Goal: Transaction & Acquisition: Purchase product/service

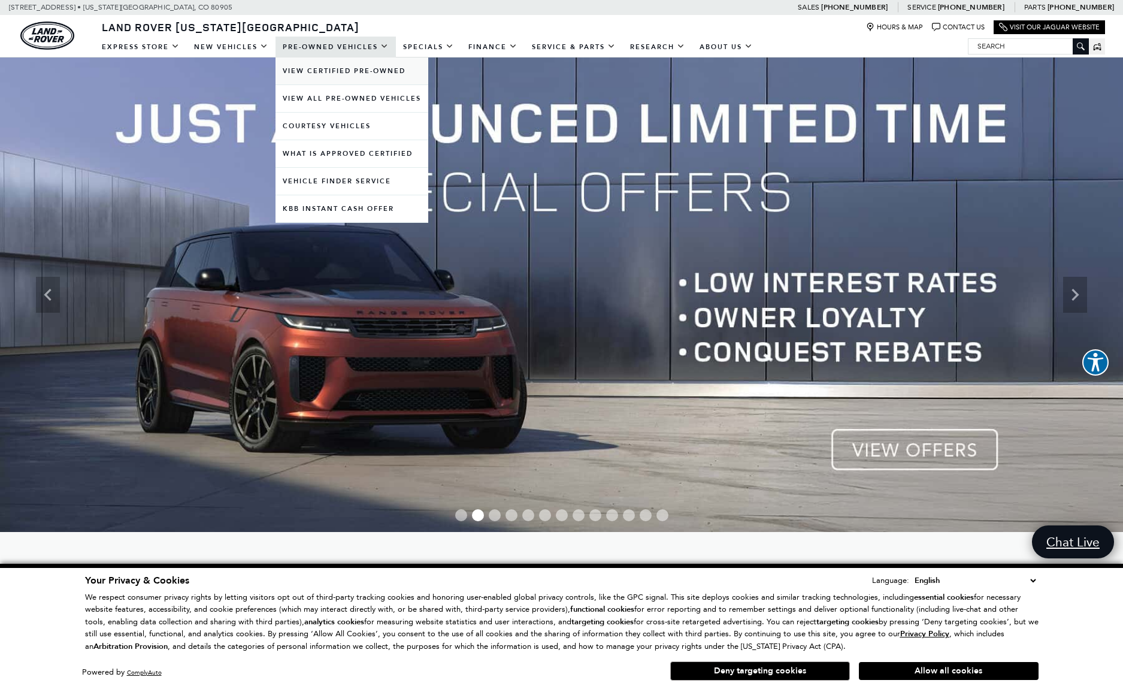
click at [320, 72] on link "View Certified Pre-Owned" at bounding box center [352, 70] width 153 height 27
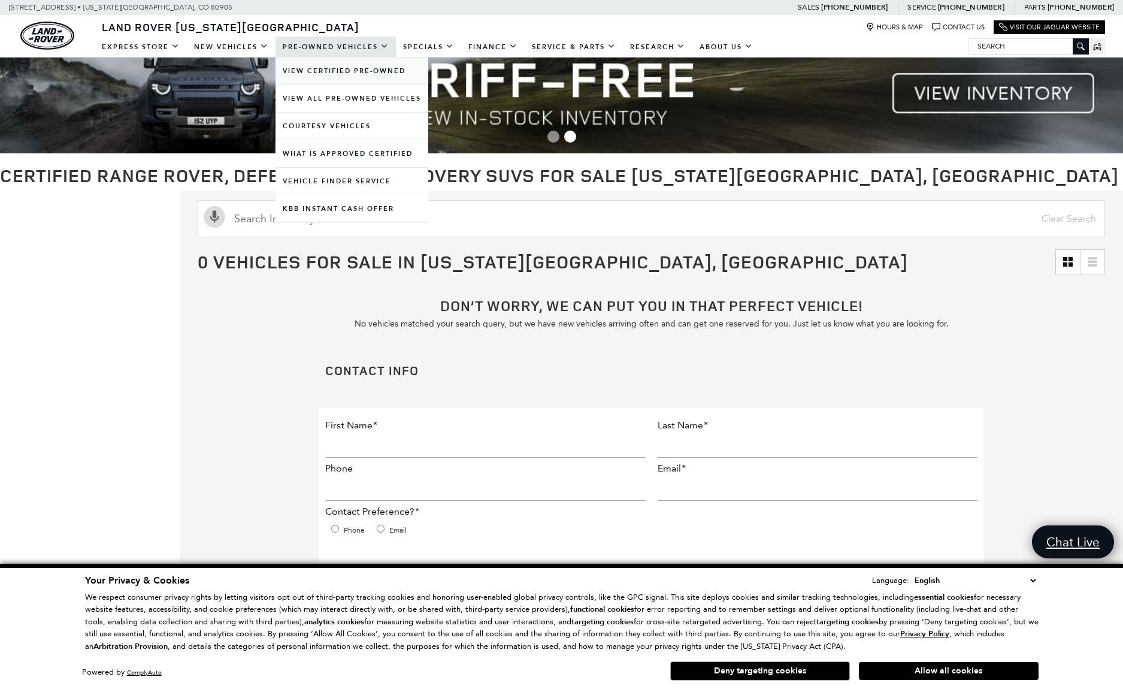
click at [312, 69] on link "View Certified Pre-Owned" at bounding box center [352, 70] width 153 height 27
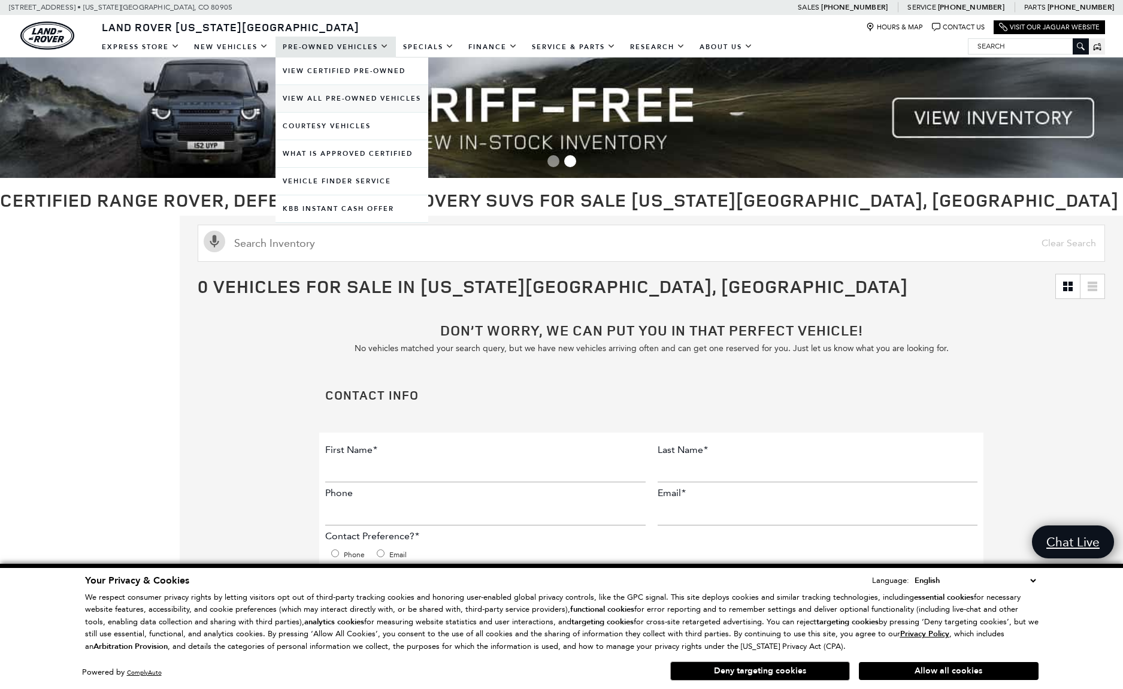
click at [335, 97] on link "View All Pre-Owned Vehicles" at bounding box center [352, 98] width 153 height 27
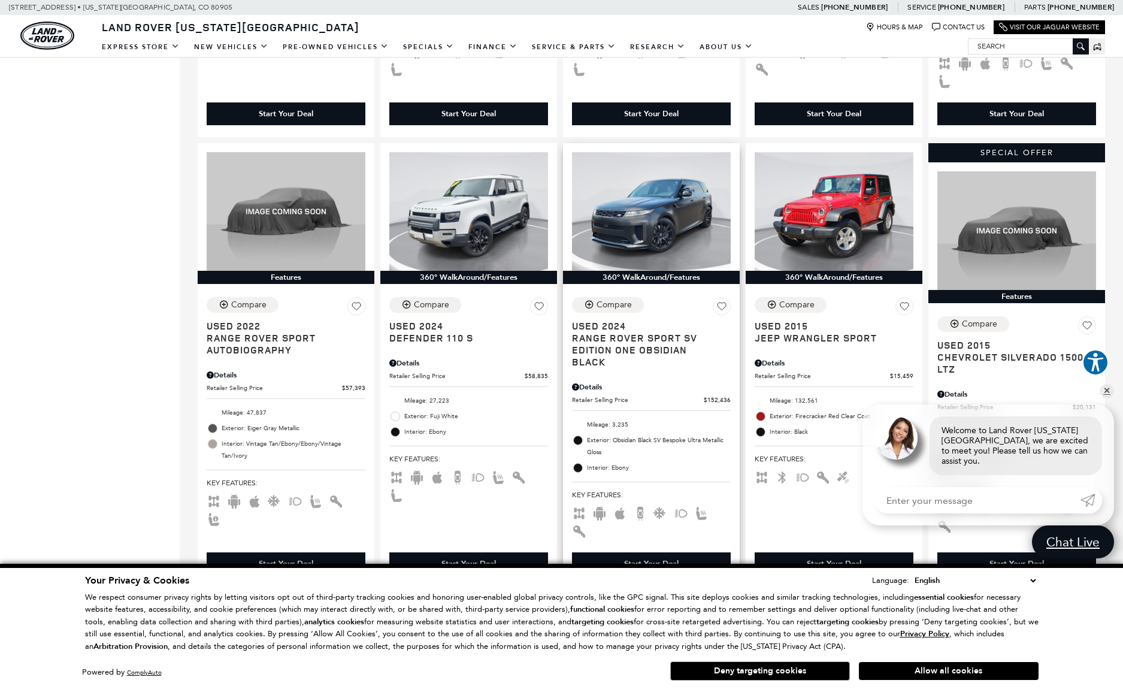
scroll to position [1099, 0]
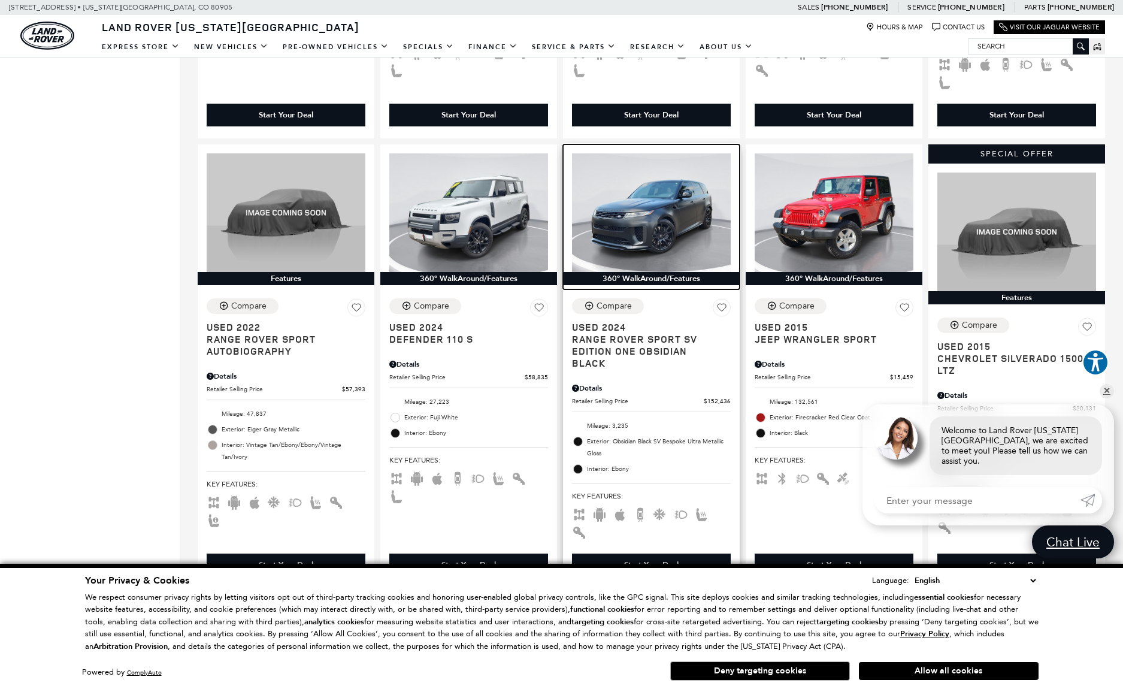
click at [638, 216] on img at bounding box center [651, 212] width 159 height 119
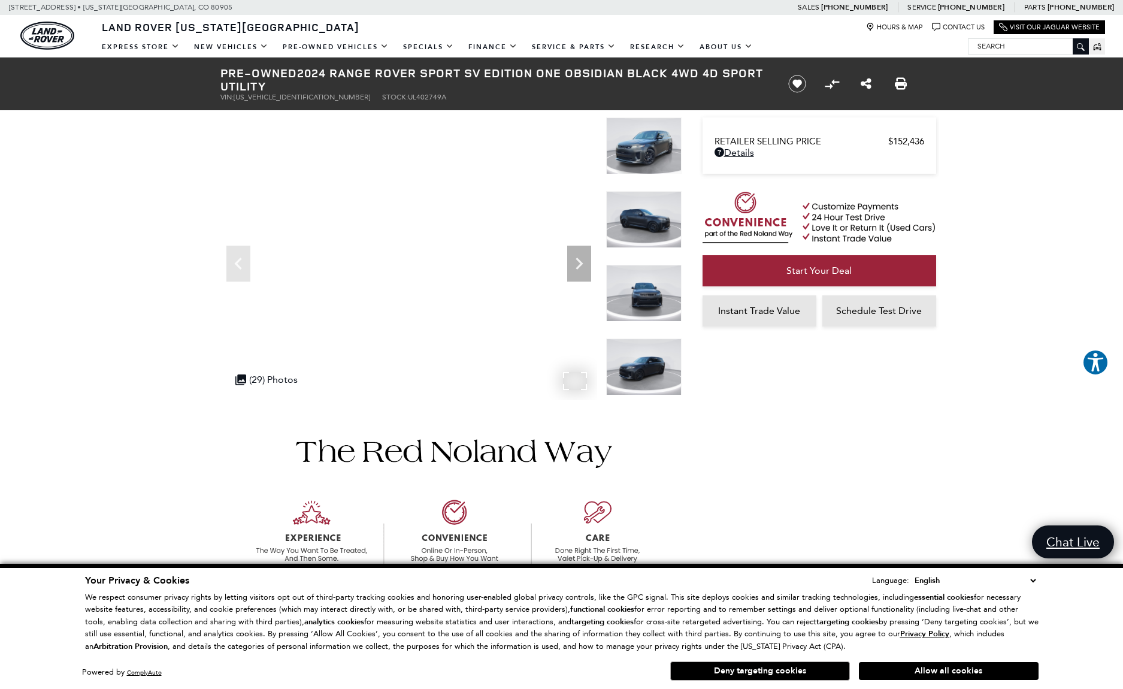
click at [647, 367] on img at bounding box center [643, 366] width 75 height 57
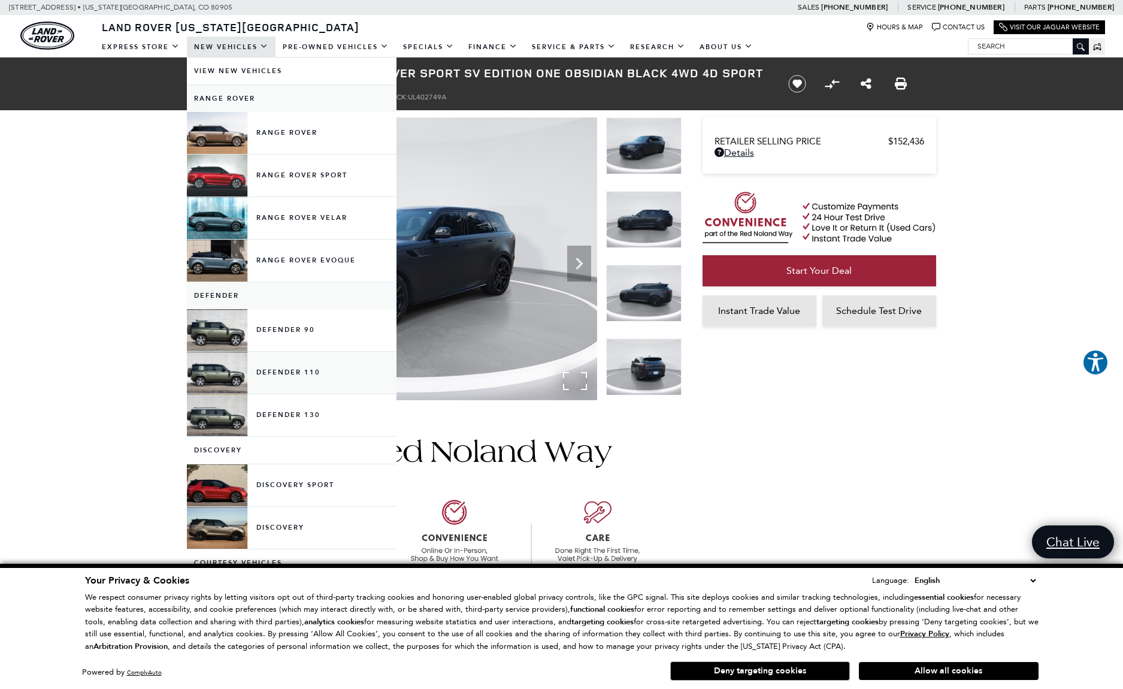
click at [317, 371] on link "Defender 110" at bounding box center [292, 373] width 210 height 42
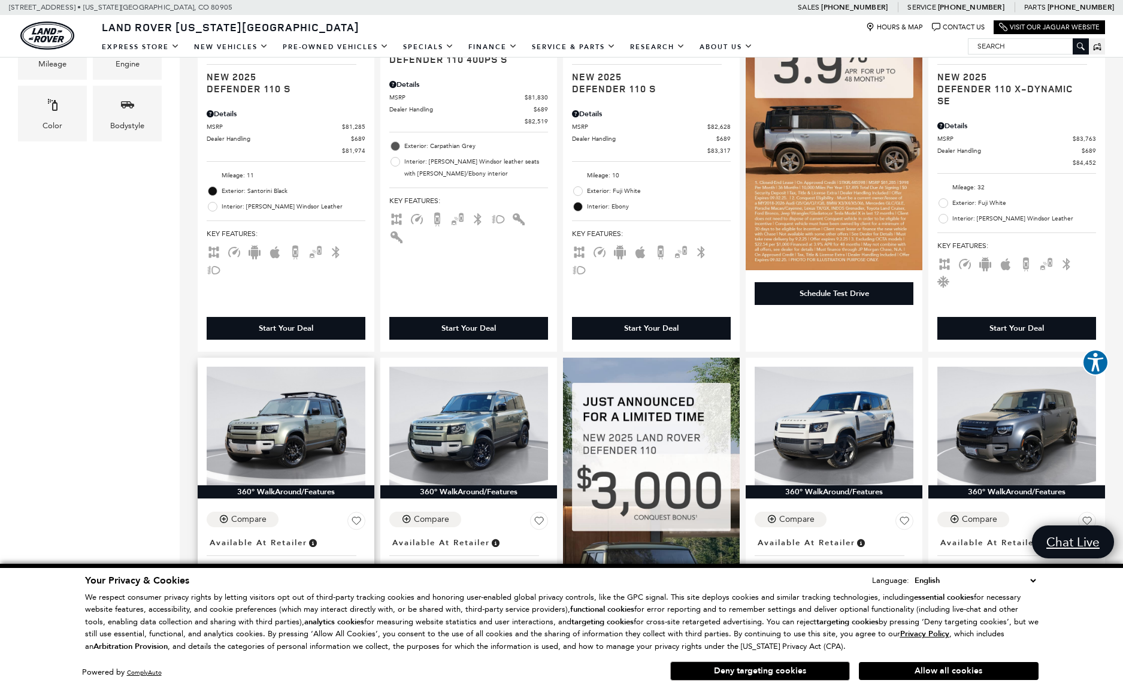
scroll to position [681, 0]
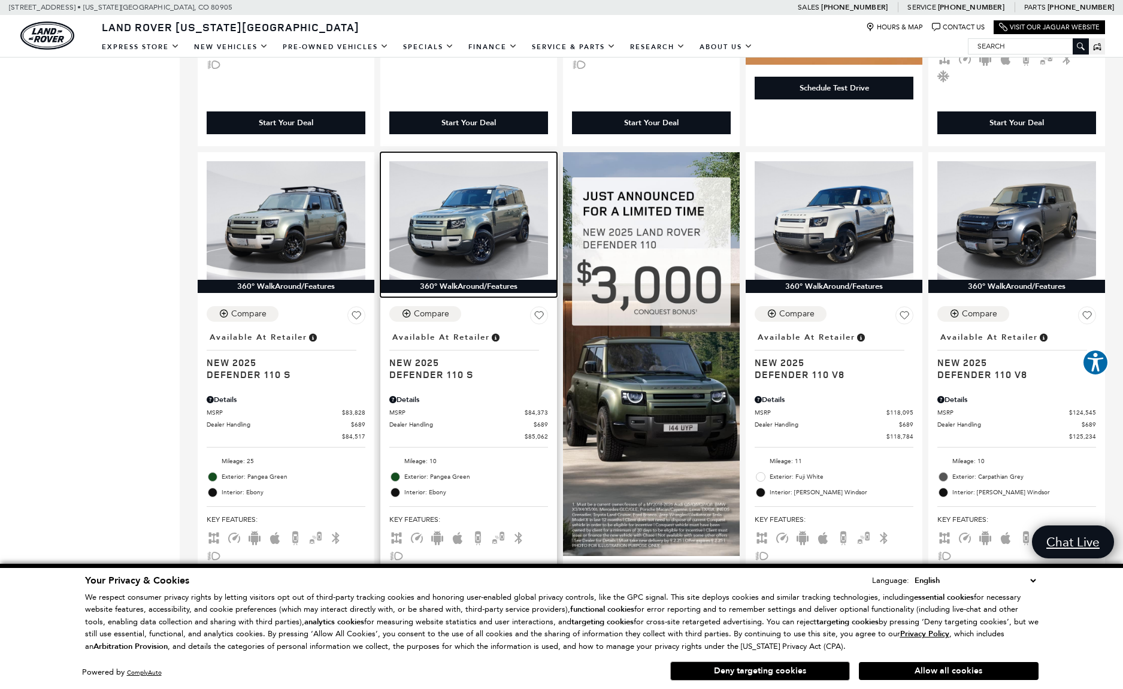
click at [502, 234] on img at bounding box center [468, 220] width 159 height 119
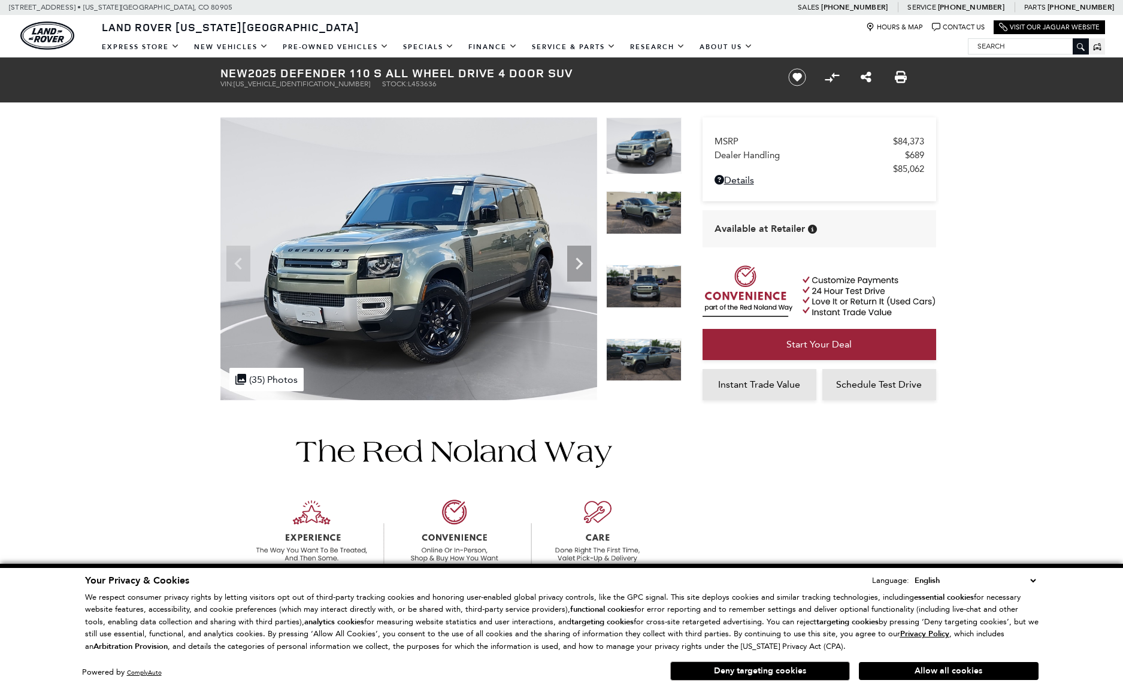
click at [665, 356] on img at bounding box center [643, 359] width 75 height 43
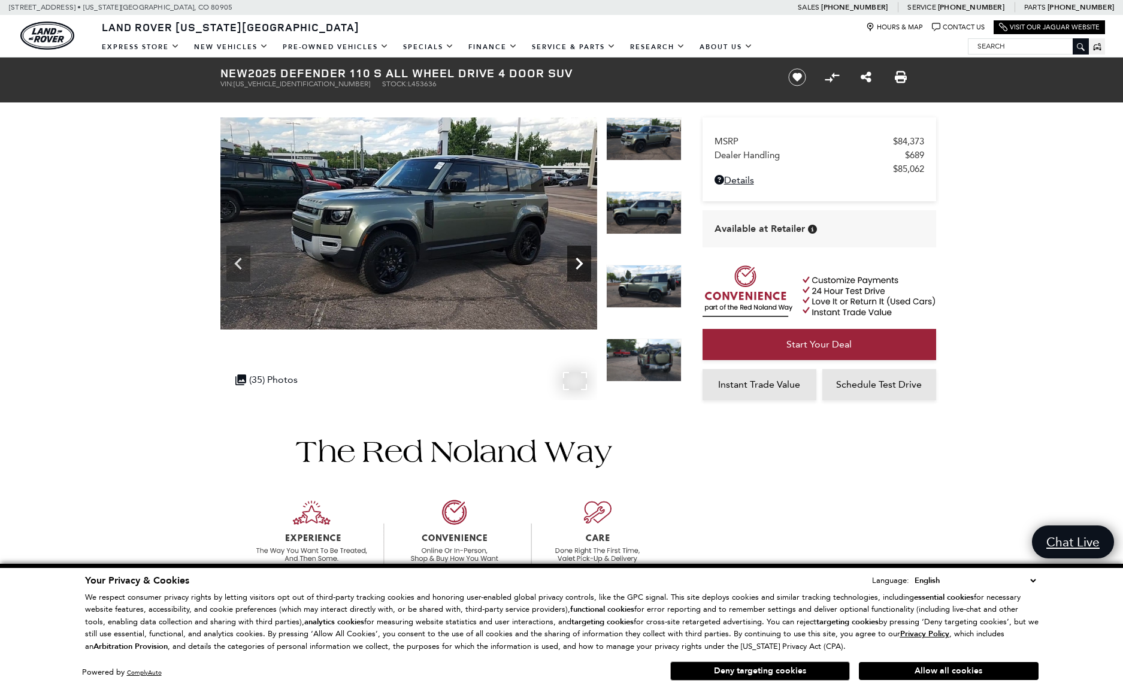
click at [573, 262] on icon "Next" at bounding box center [579, 264] width 24 height 24
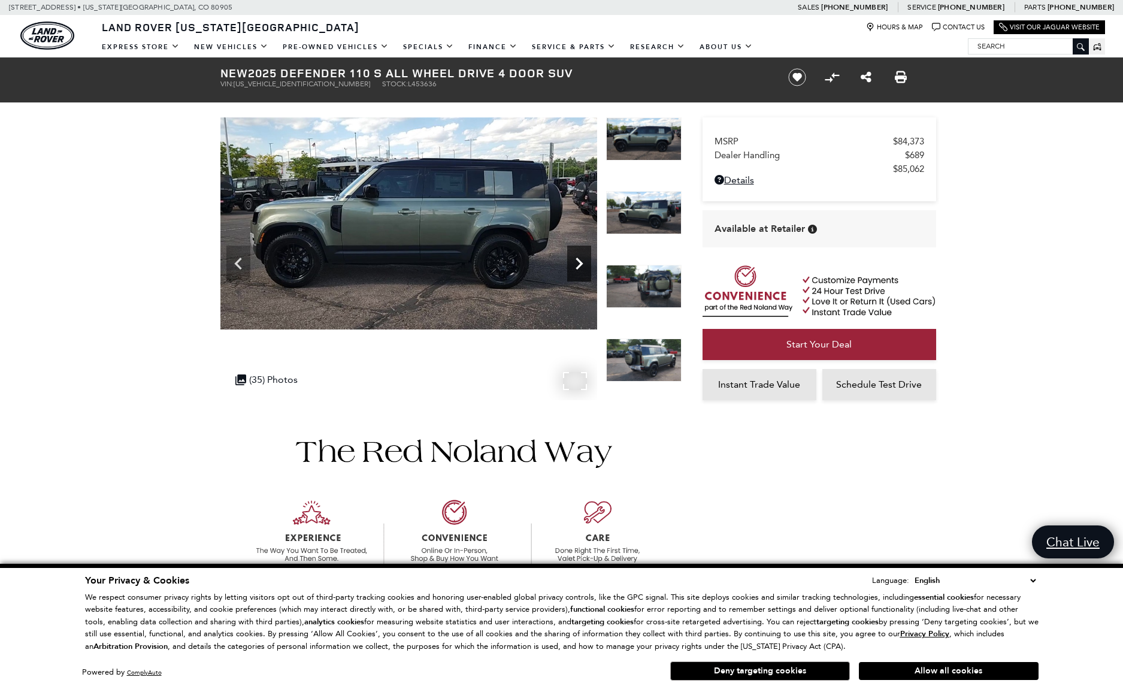
click at [576, 261] on icon "Next" at bounding box center [579, 264] width 24 height 24
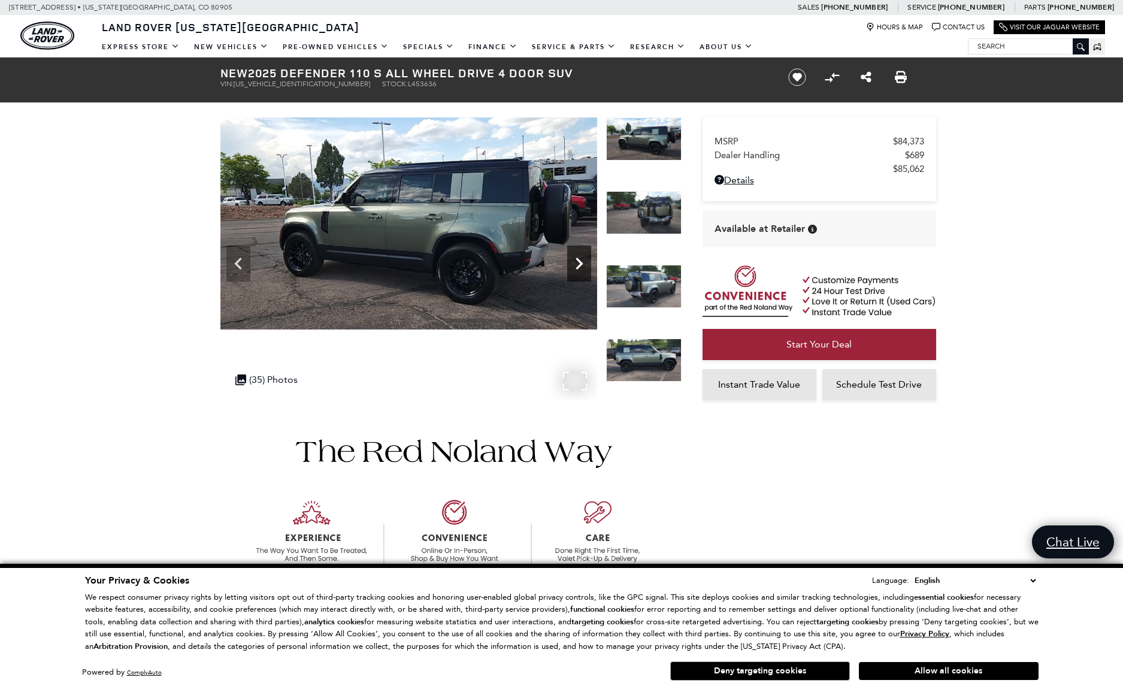
click at [576, 261] on icon "Next" at bounding box center [579, 264] width 24 height 24
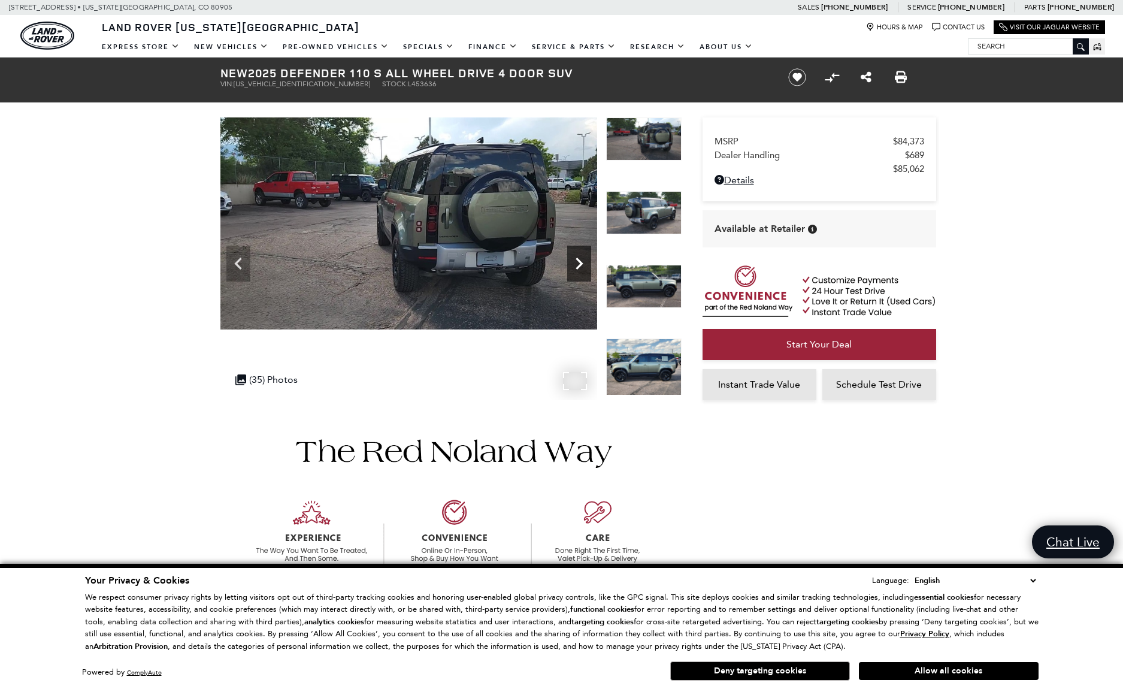
click at [586, 259] on icon "Next" at bounding box center [579, 264] width 24 height 24
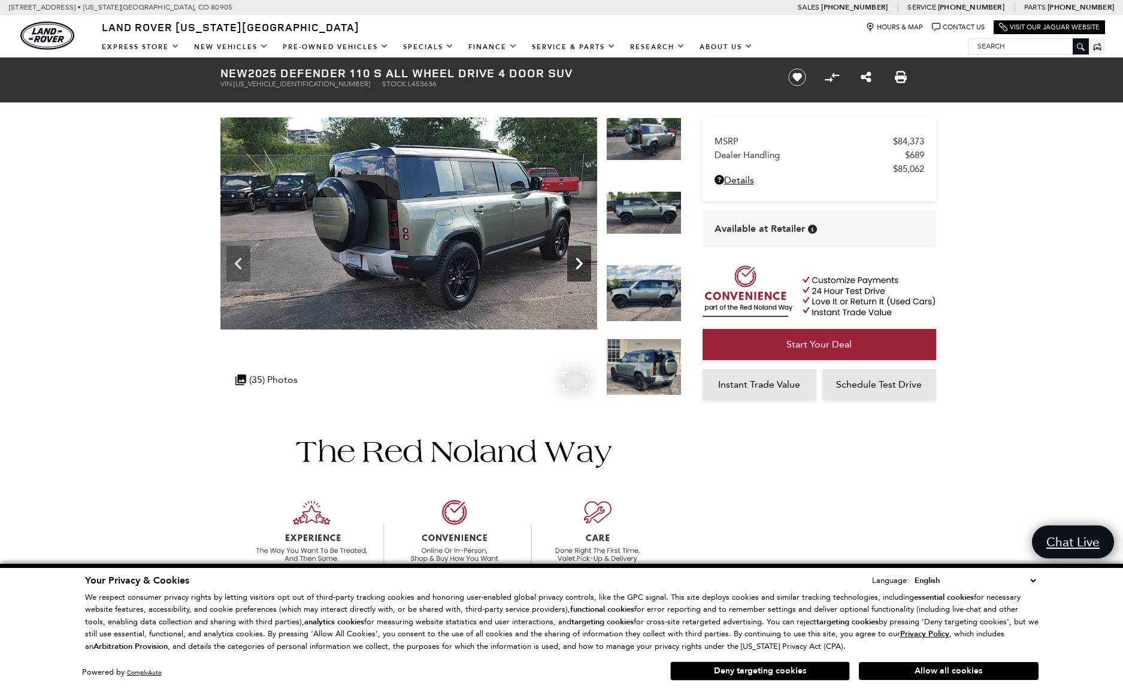
click at [583, 260] on icon "Next" at bounding box center [579, 264] width 24 height 24
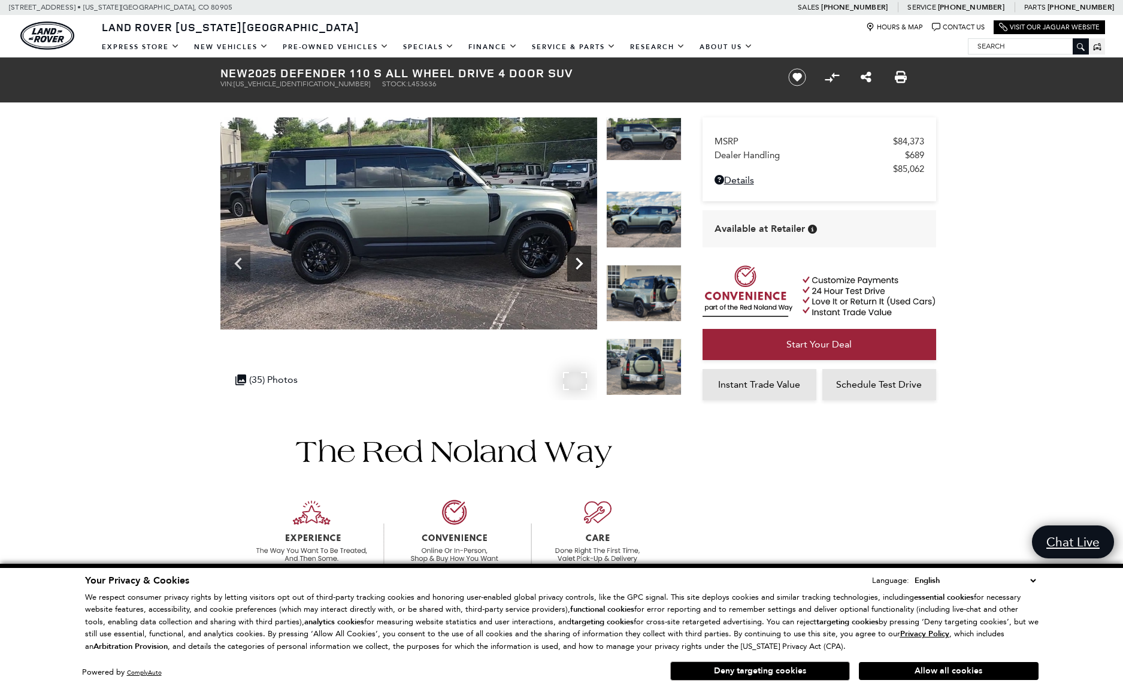
click at [583, 260] on icon "Next" at bounding box center [579, 264] width 24 height 24
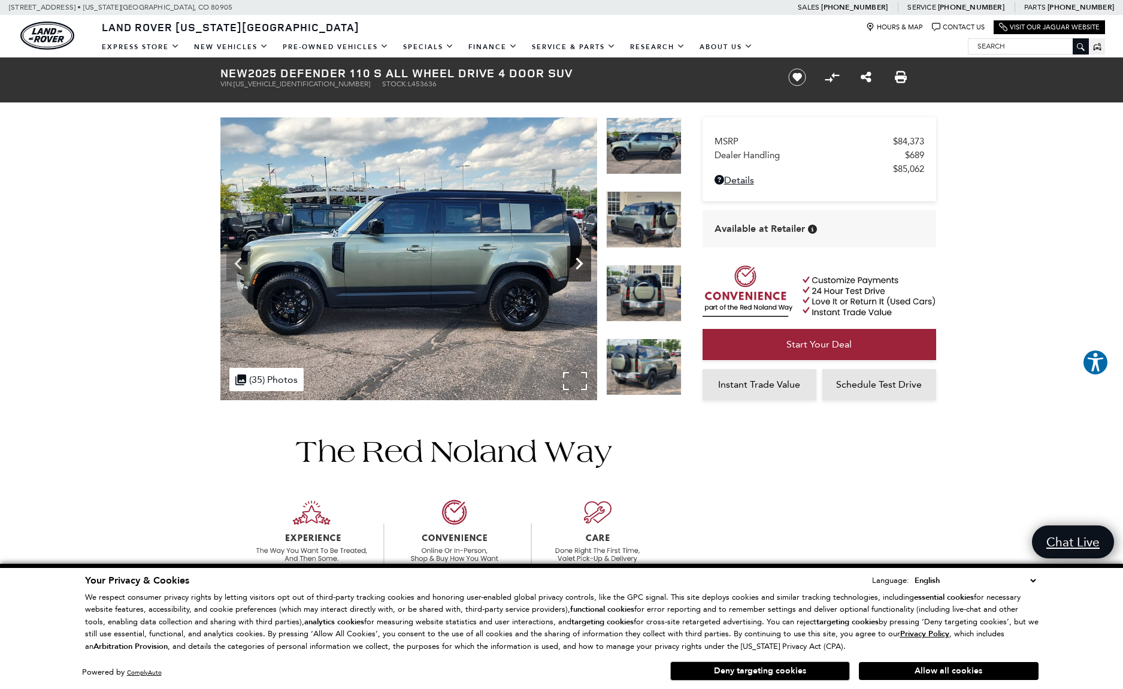
click at [583, 260] on icon "Next" at bounding box center [579, 264] width 24 height 24
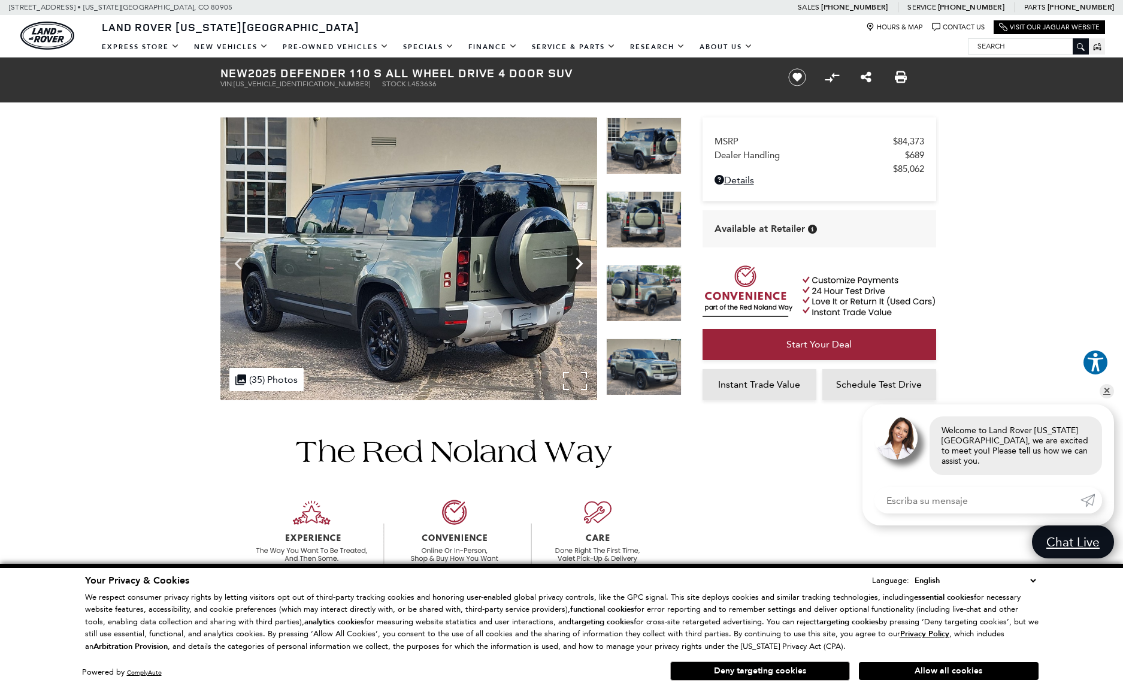
click at [583, 260] on icon "Next" at bounding box center [579, 264] width 24 height 24
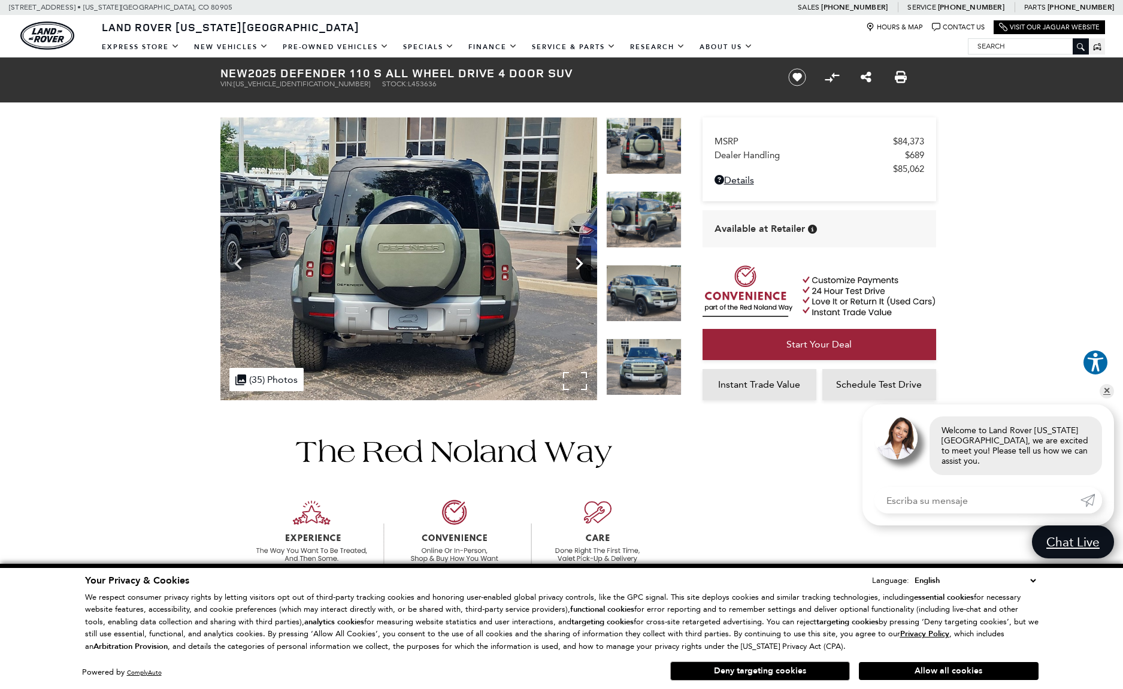
click at [583, 260] on icon "Next" at bounding box center [579, 264] width 24 height 24
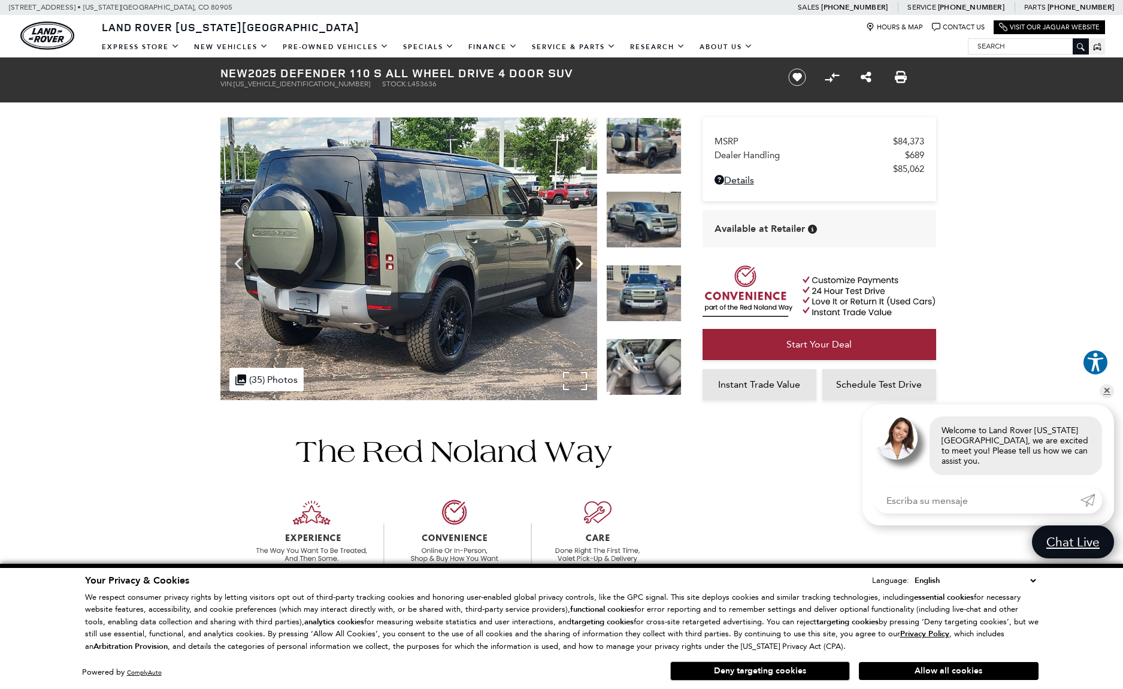
click at [583, 260] on icon "Next" at bounding box center [579, 264] width 24 height 24
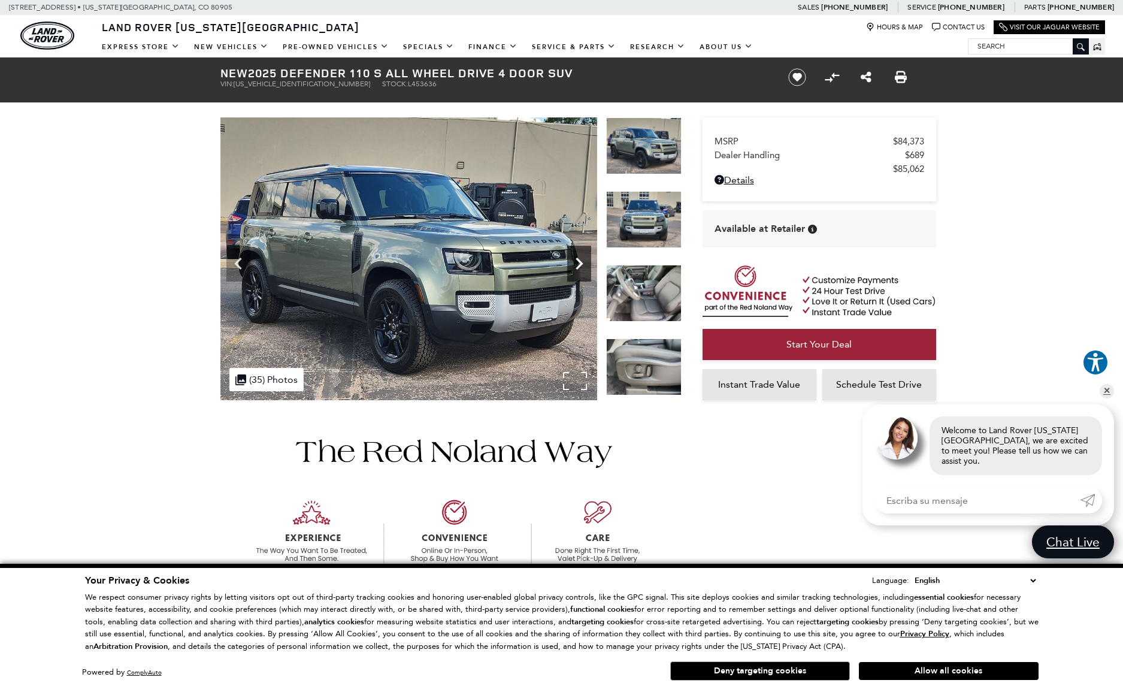
click at [583, 260] on icon "Next" at bounding box center [579, 264] width 24 height 24
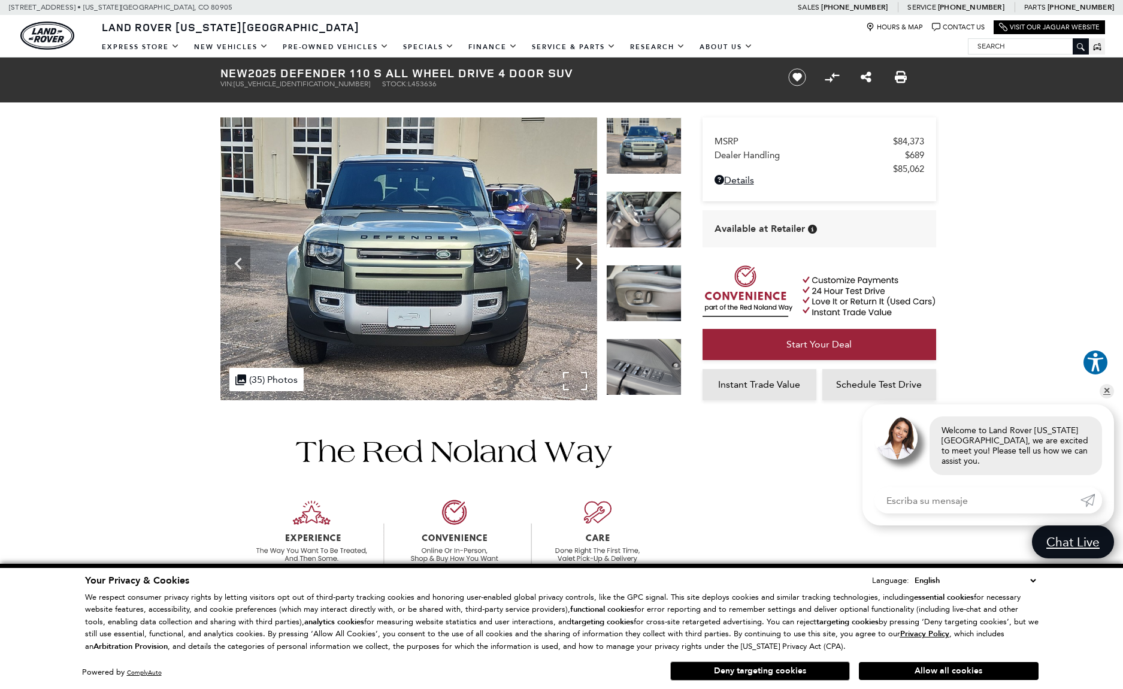
click at [583, 260] on icon "Next" at bounding box center [579, 264] width 24 height 24
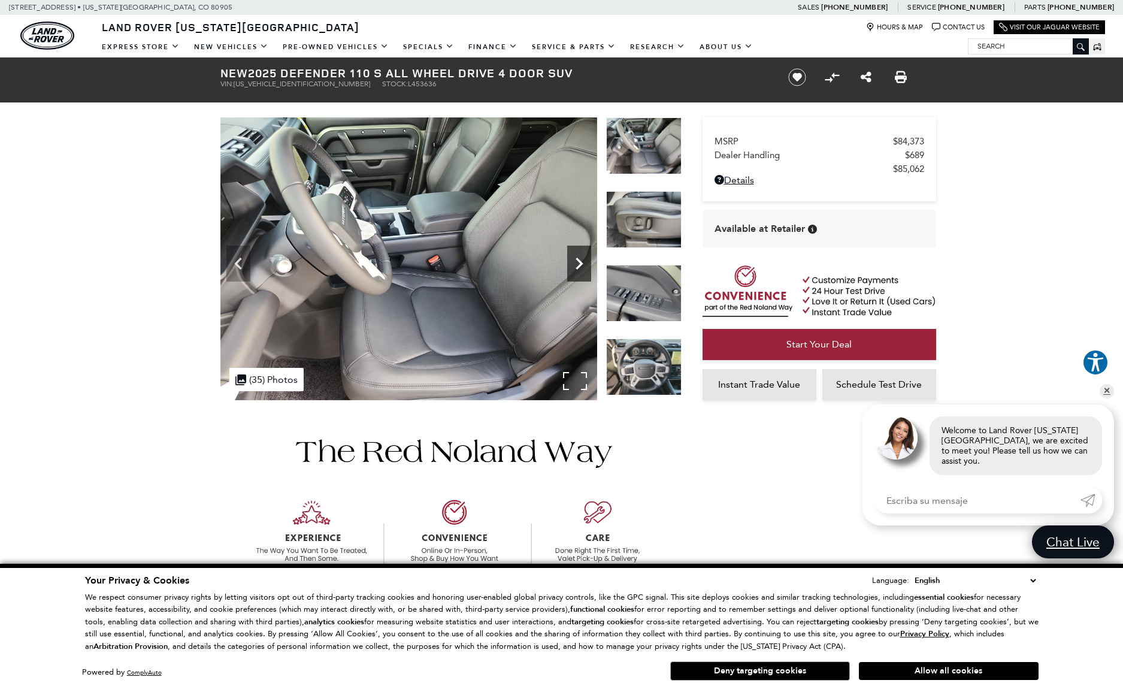
click at [583, 260] on icon "Next" at bounding box center [579, 264] width 24 height 24
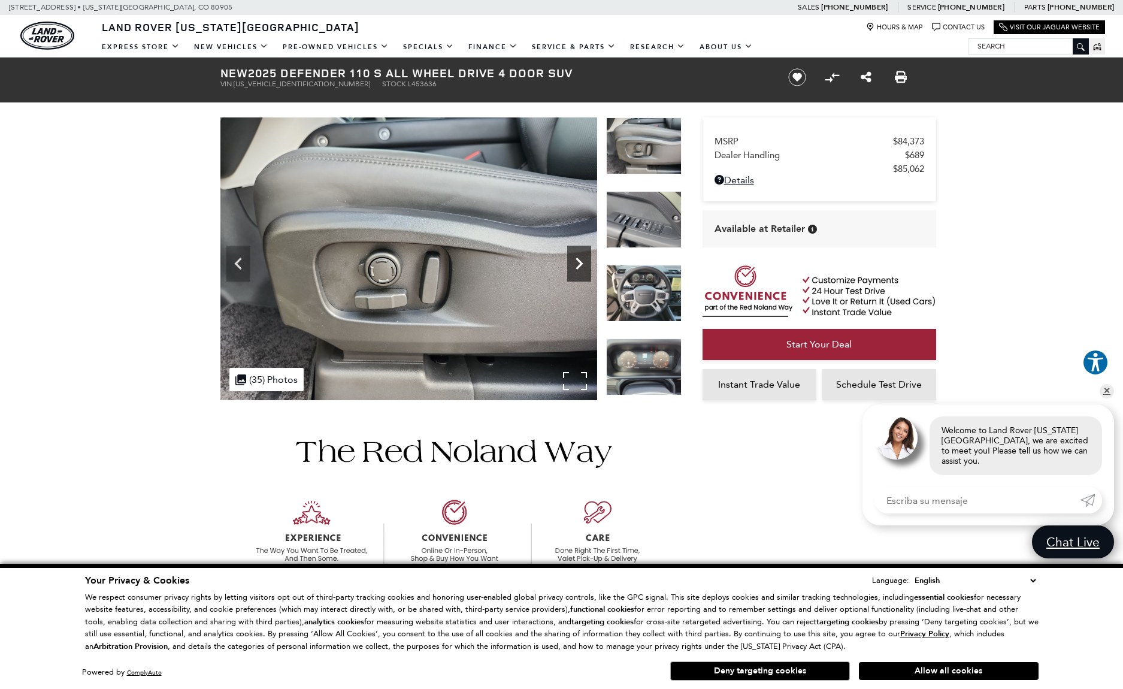
click at [583, 260] on icon "Next" at bounding box center [579, 264] width 24 height 24
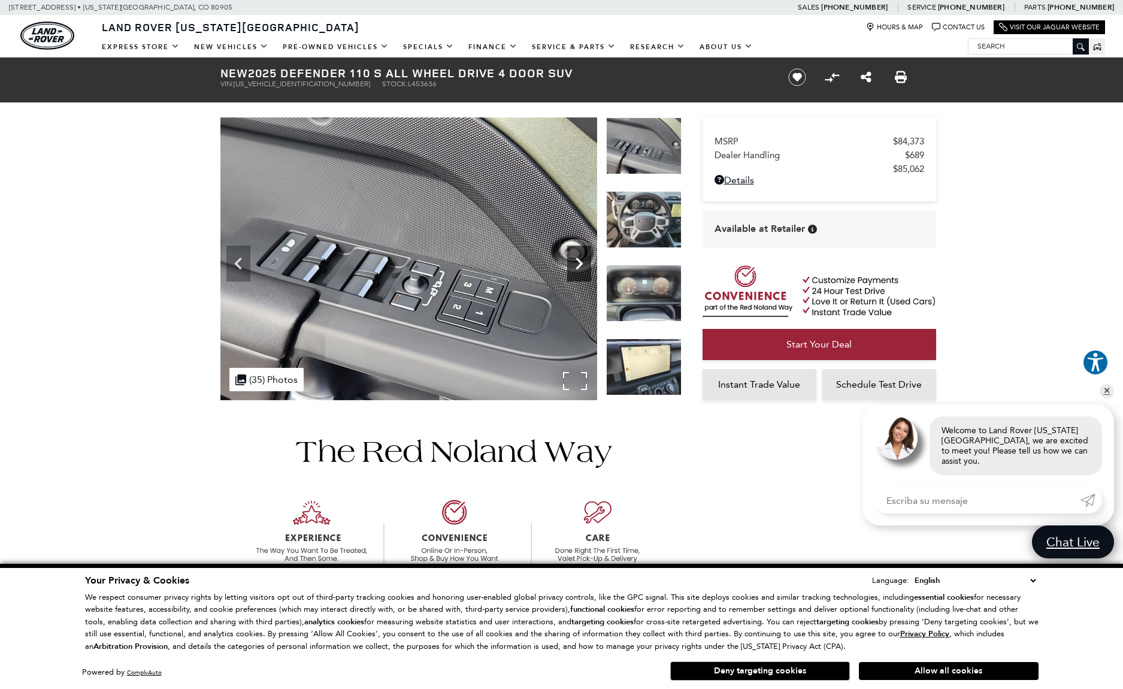
click at [583, 260] on icon "Next" at bounding box center [579, 264] width 24 height 24
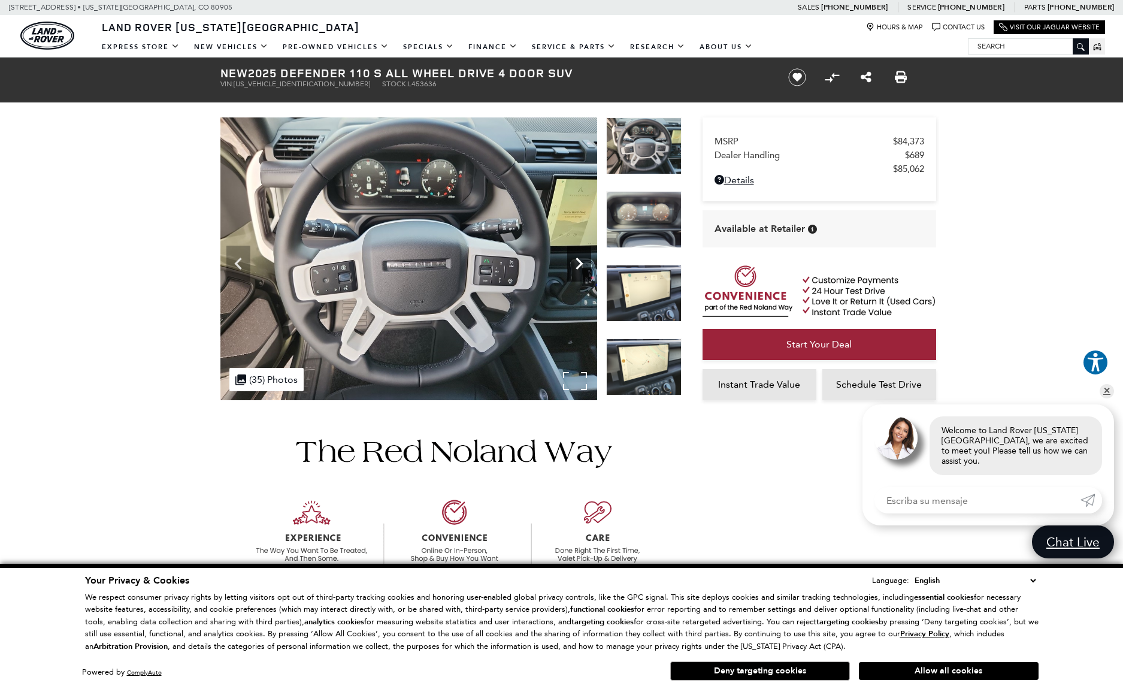
click at [583, 260] on icon "Next" at bounding box center [579, 264] width 24 height 24
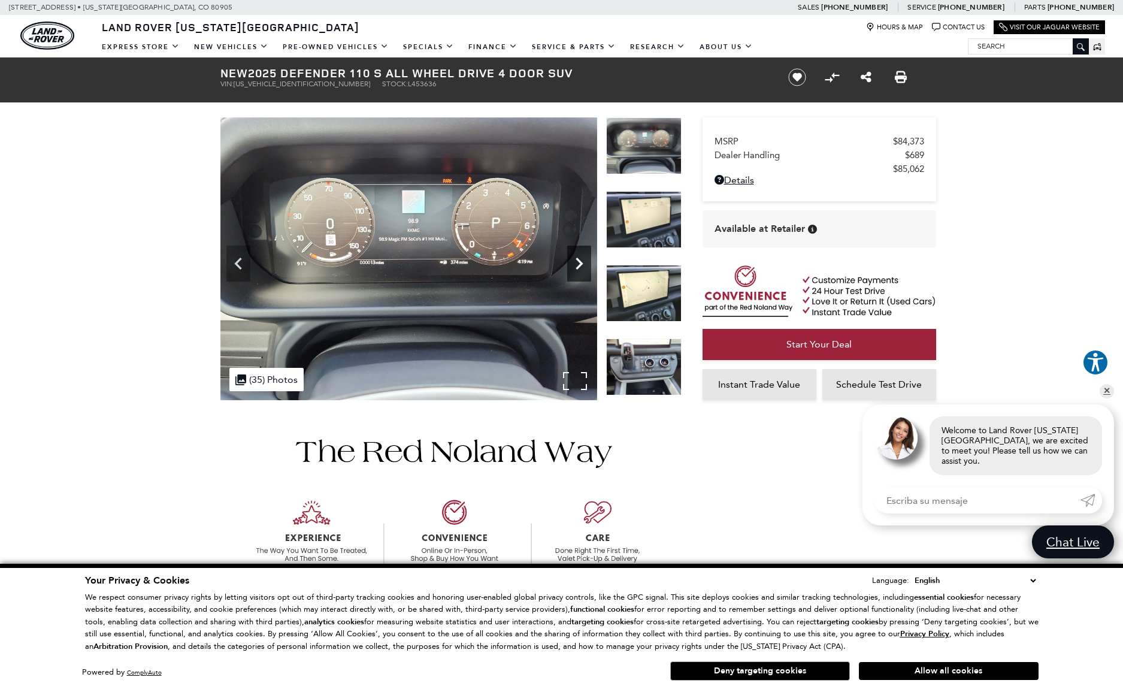
click at [583, 260] on icon "Next" at bounding box center [579, 264] width 24 height 24
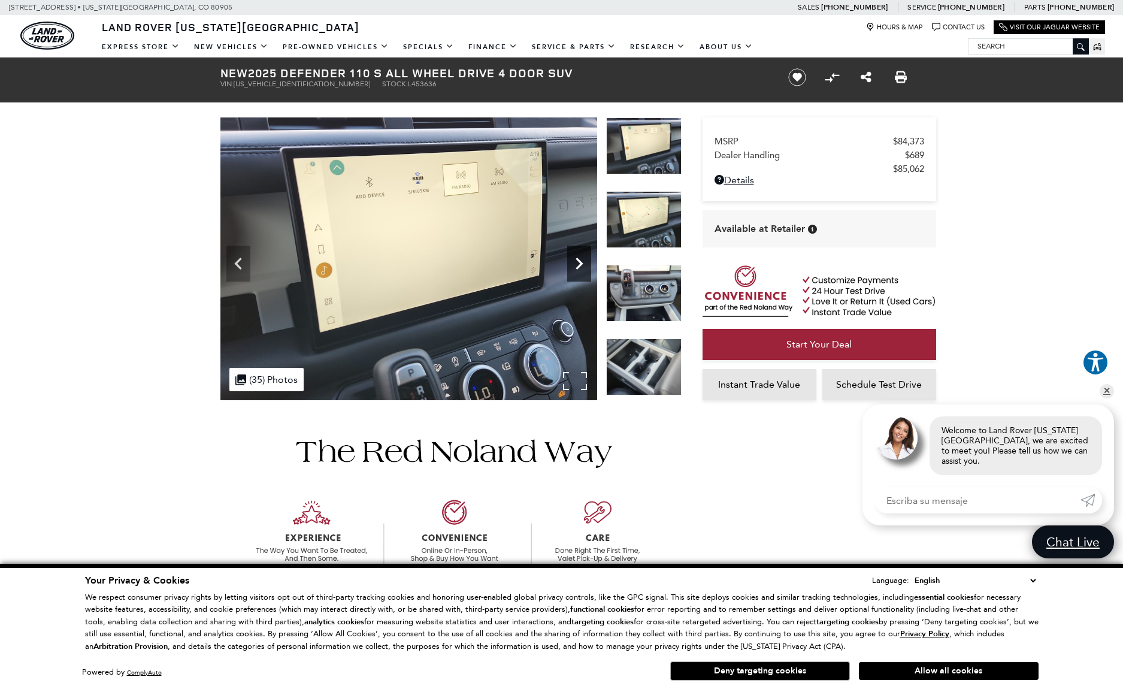
click at [583, 260] on icon "Next" at bounding box center [579, 264] width 24 height 24
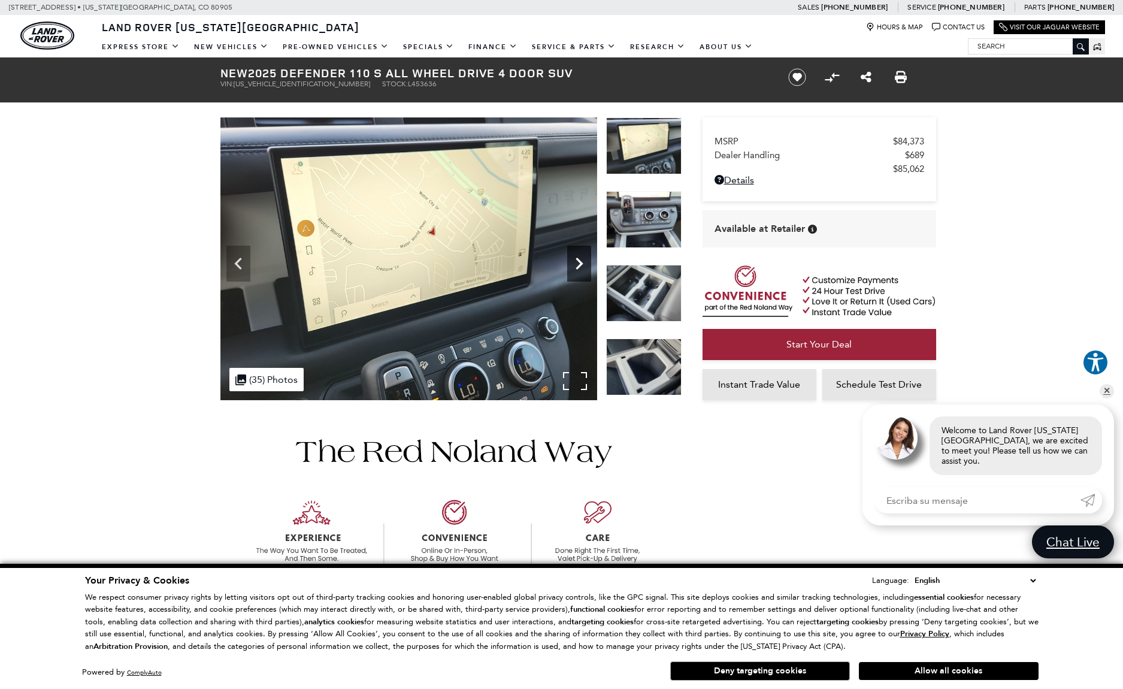
click at [583, 260] on icon "Next" at bounding box center [579, 264] width 24 height 24
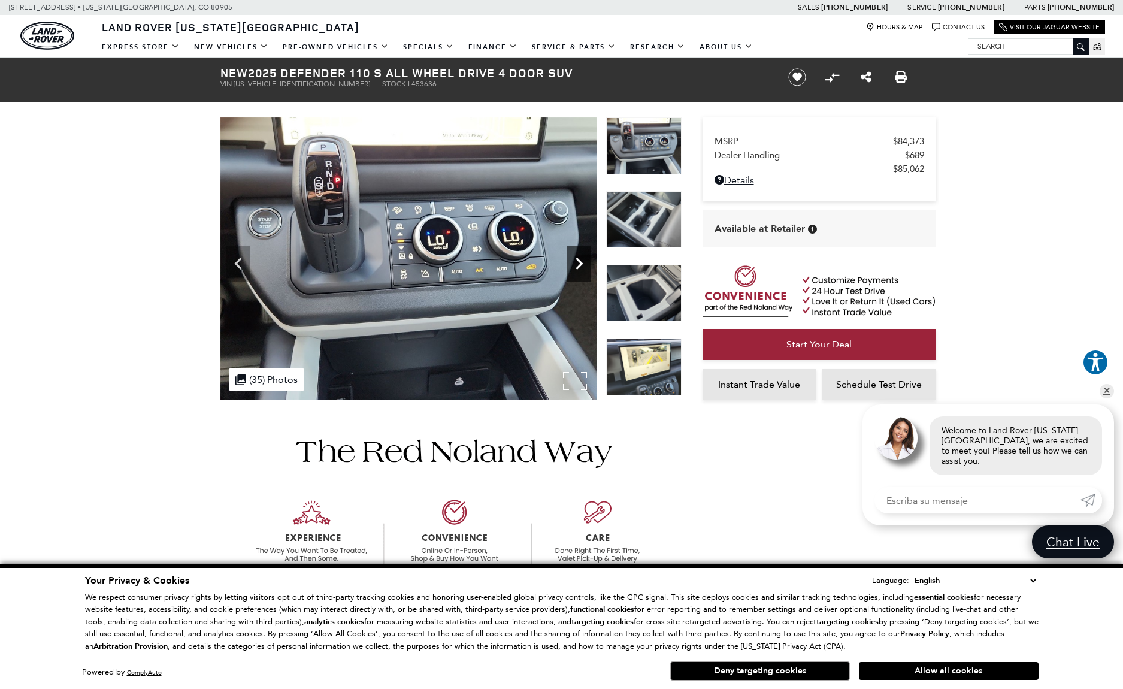
click at [583, 260] on icon "Next" at bounding box center [579, 264] width 24 height 24
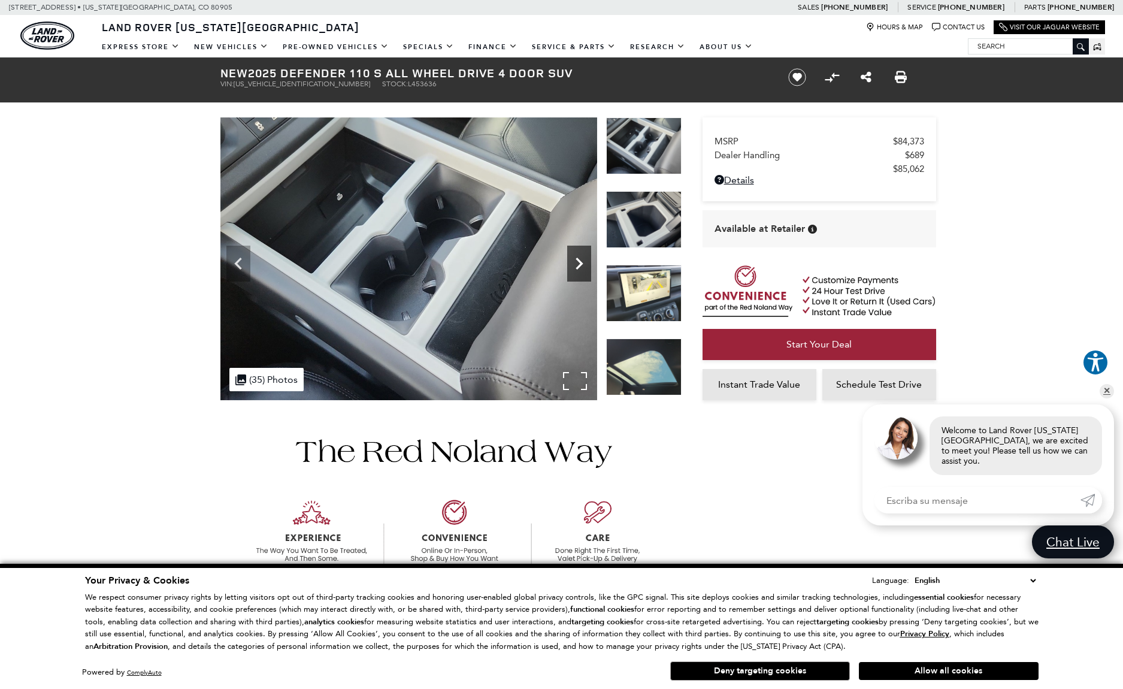
click at [583, 260] on icon "Next" at bounding box center [579, 264] width 24 height 24
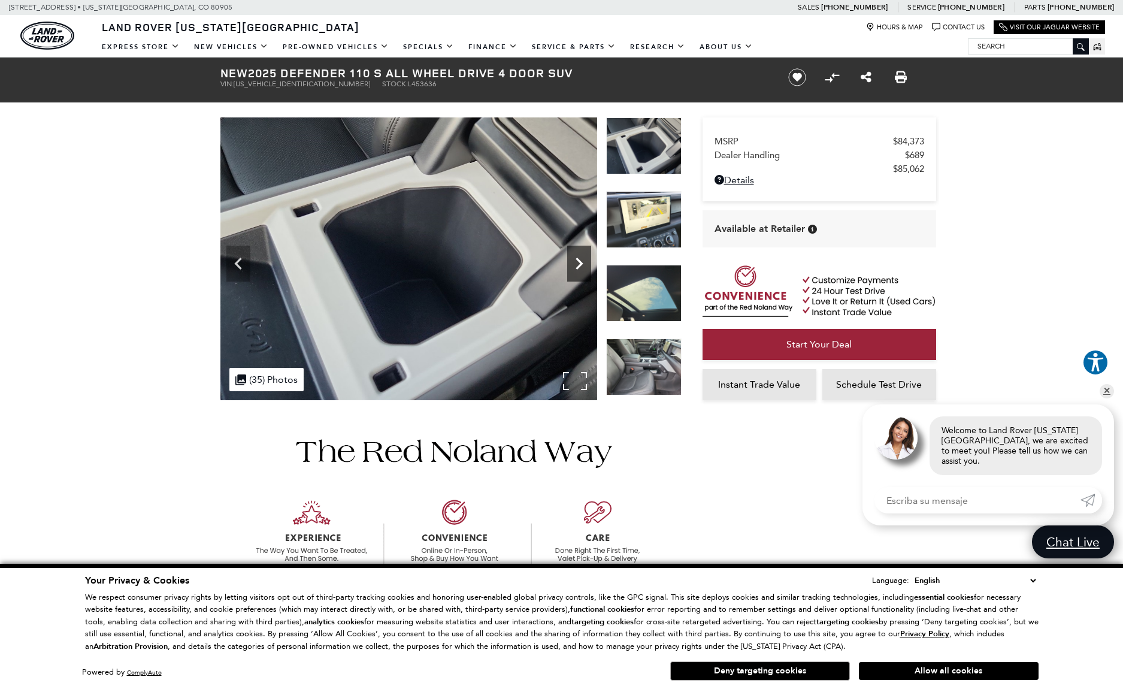
click at [583, 260] on icon "Next" at bounding box center [579, 264] width 24 height 24
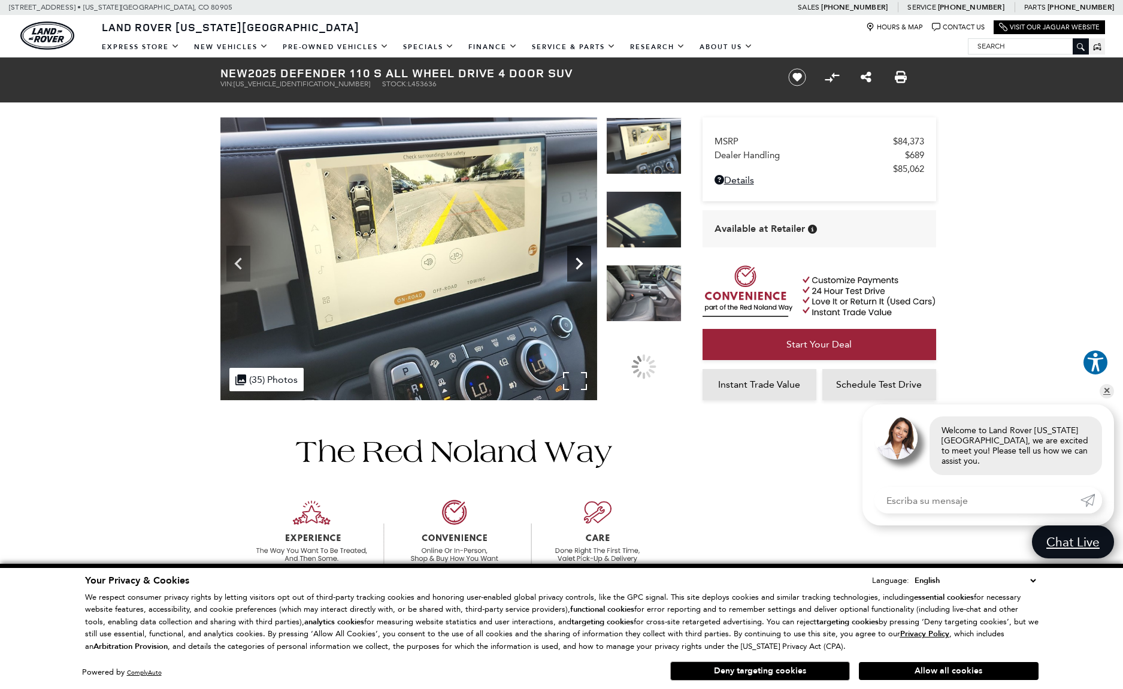
click at [583, 260] on icon "Next" at bounding box center [579, 264] width 24 height 24
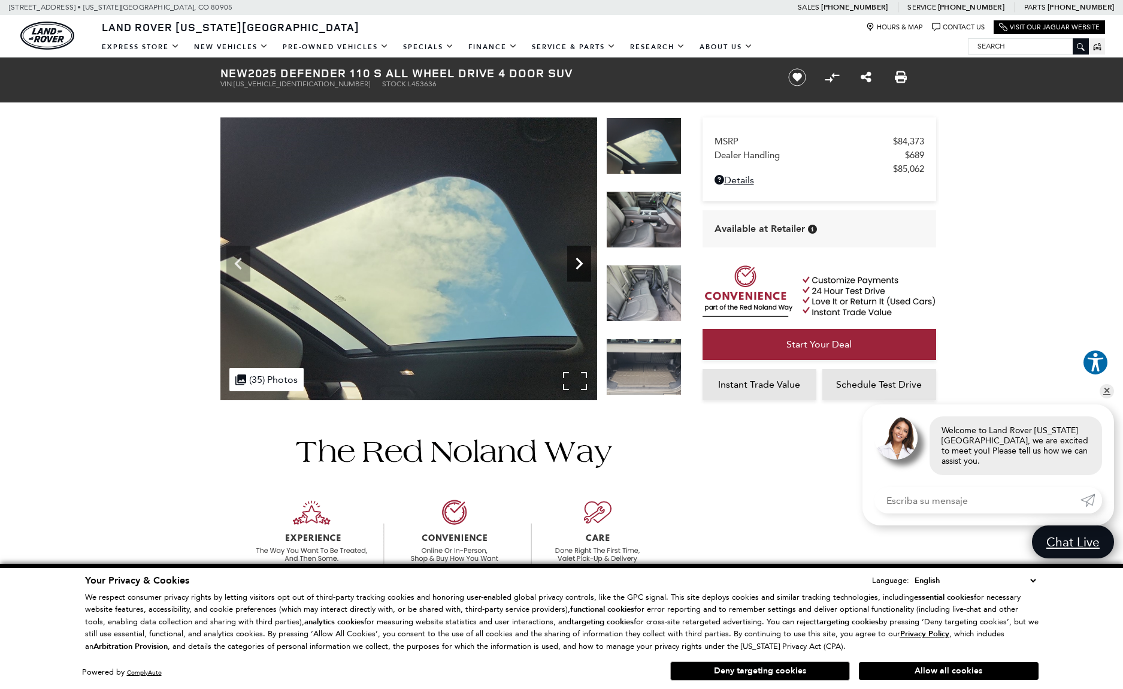
click at [583, 260] on icon "Next" at bounding box center [579, 264] width 24 height 24
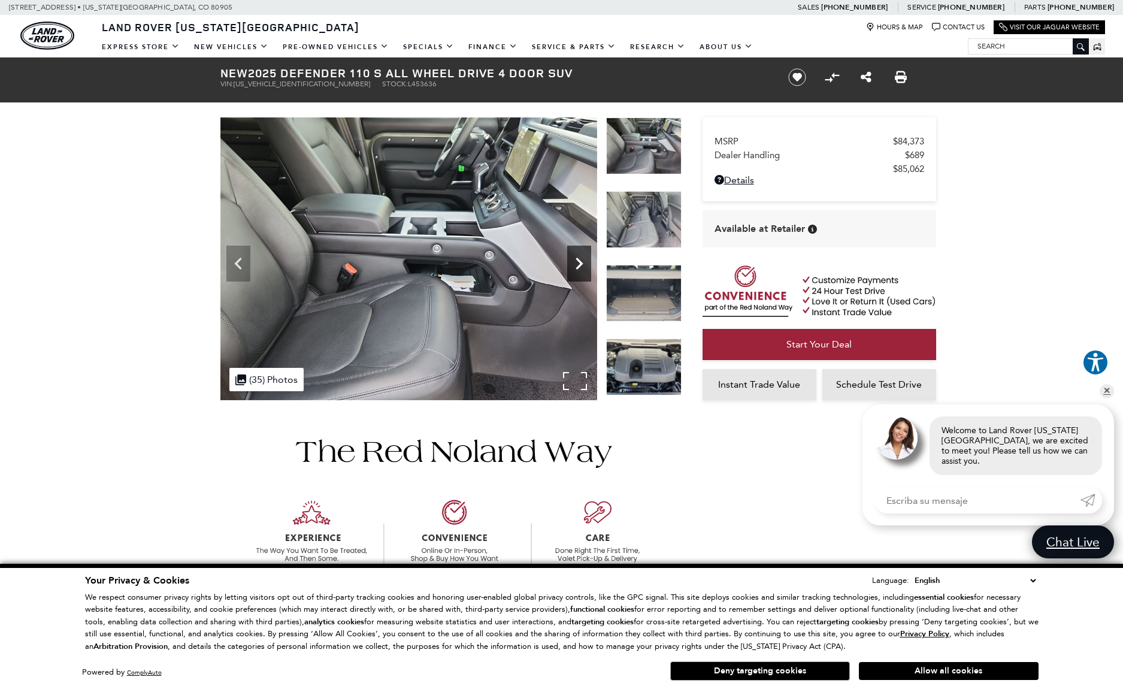
click at [583, 260] on icon "Next" at bounding box center [579, 264] width 24 height 24
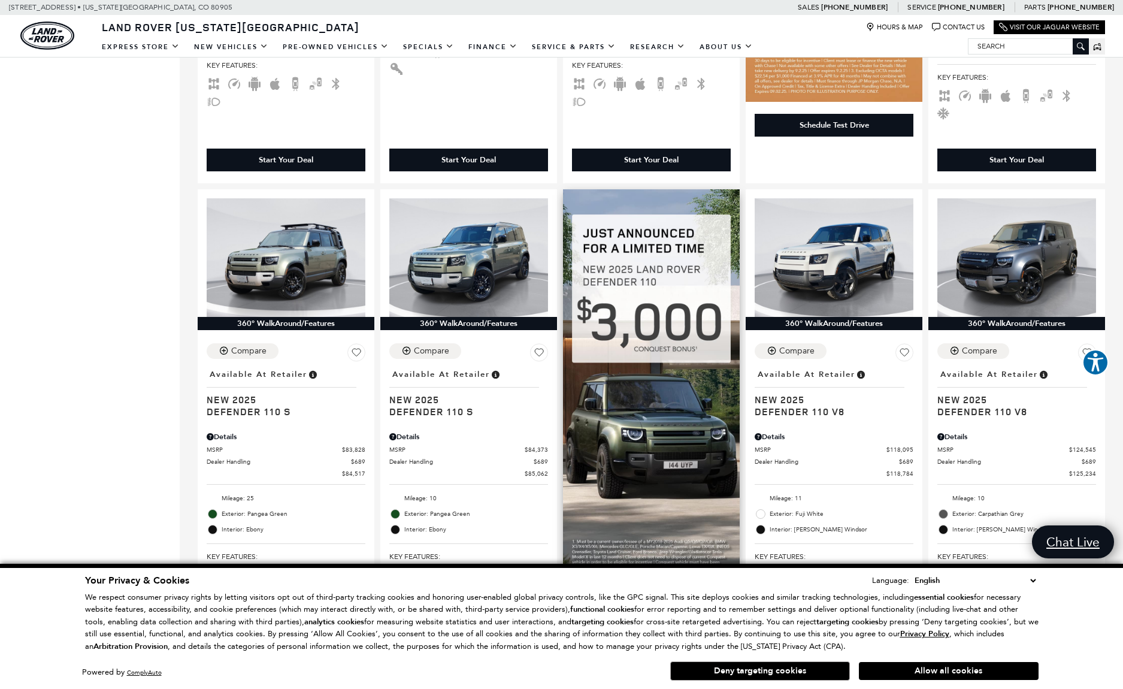
scroll to position [616, 0]
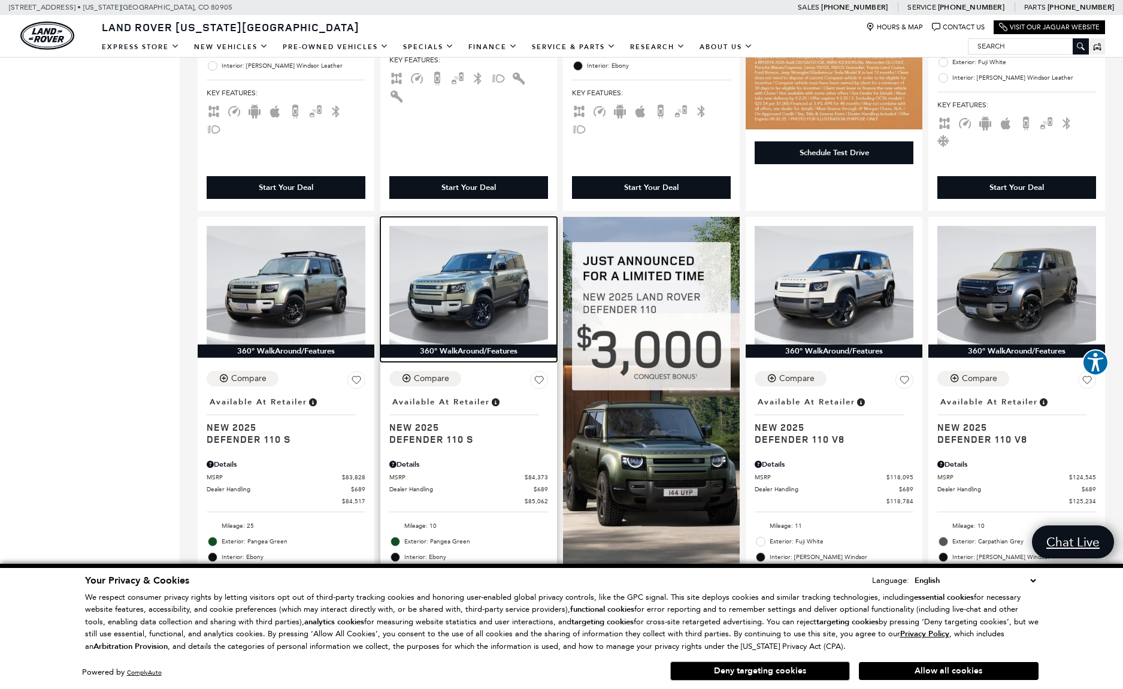
click at [485, 274] on img at bounding box center [468, 285] width 159 height 119
